Goal: Information Seeking & Learning: Learn about a topic

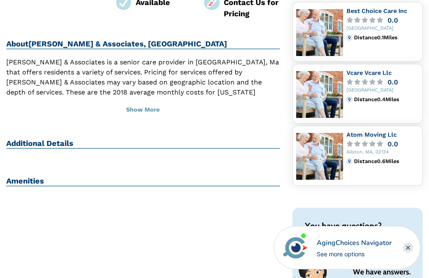
scroll to position [213, 0]
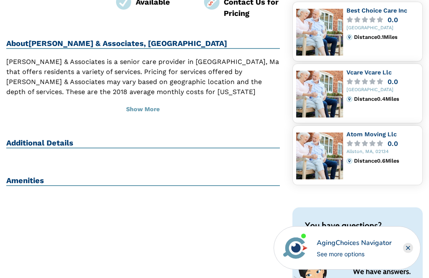
click at [143, 106] on button "Show More" at bounding box center [142, 110] width 273 height 18
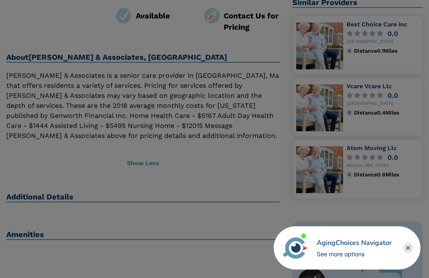
scroll to position [198, 0]
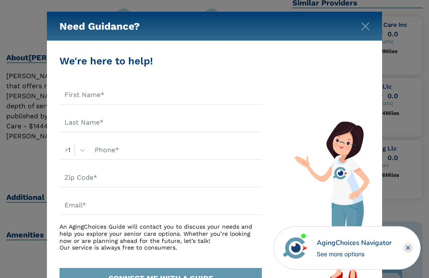
click at [361, 28] on img "Close" at bounding box center [365, 26] width 8 height 8
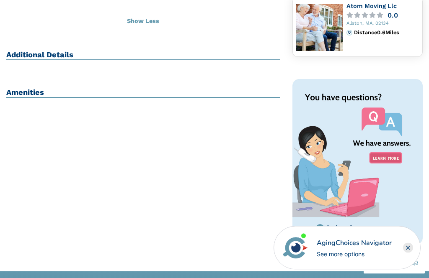
scroll to position [341, 0]
click at [54, 52] on h2 "Additional Details" at bounding box center [142, 55] width 273 height 10
click at [54, 55] on h2 "Additional Details" at bounding box center [142, 55] width 273 height 10
click at [61, 50] on h2 "Additional Details" at bounding box center [142, 55] width 273 height 10
click at [21, 88] on h2 "Amenities" at bounding box center [142, 93] width 273 height 10
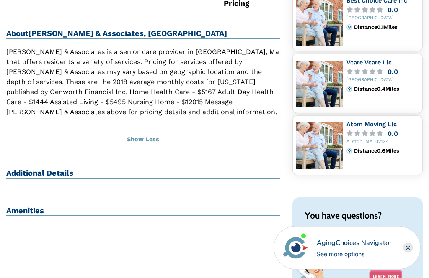
scroll to position [224, 0]
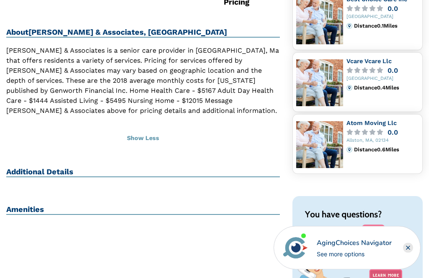
click at [57, 173] on h2 "Additional Details" at bounding box center [142, 173] width 273 height 10
click at [46, 168] on h2 "Additional Details" at bounding box center [142, 173] width 273 height 10
click at [57, 171] on h2 "Additional Details" at bounding box center [142, 173] width 273 height 10
click at [59, 171] on h2 "Additional Details" at bounding box center [142, 173] width 273 height 10
click at [25, 206] on h2 "Amenities" at bounding box center [142, 211] width 273 height 10
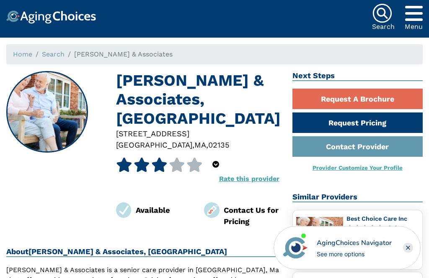
scroll to position [0, 0]
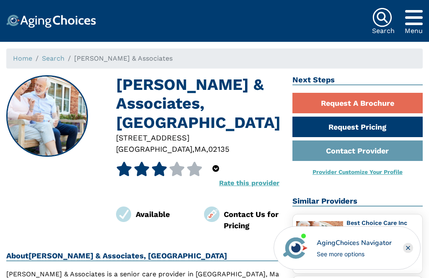
click at [29, 213] on div "[PERSON_NAME] & Associates, [GEOGRAPHIC_DATA] [GEOGRAPHIC_DATA] [STREET_ADDRESS…" at bounding box center [142, 153] width 273 height 156
